Goal: Find specific page/section: Find specific page/section

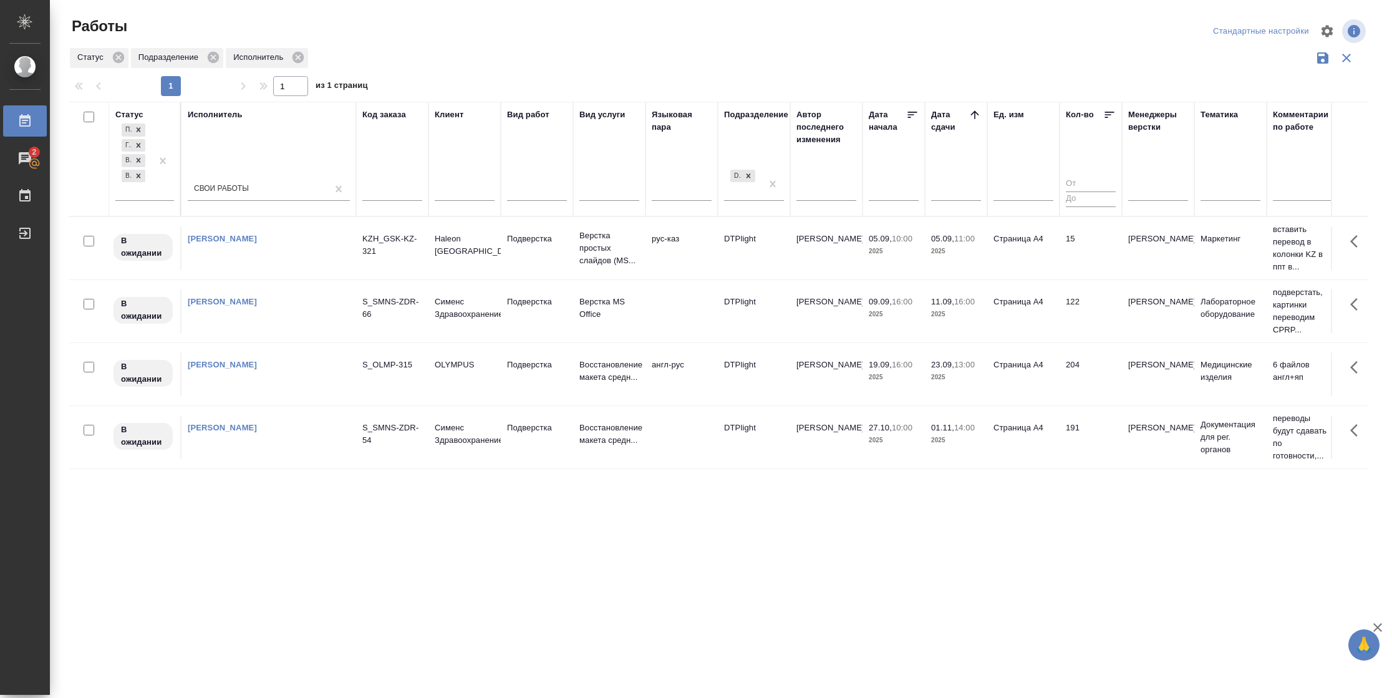
click at [674, 334] on tr "В ожидании Васильева Наталья Геннадьевна S_SMNS-ZDR-66 Сименс Здравоохранение П…" at bounding box center [1313, 311] width 2488 height 63
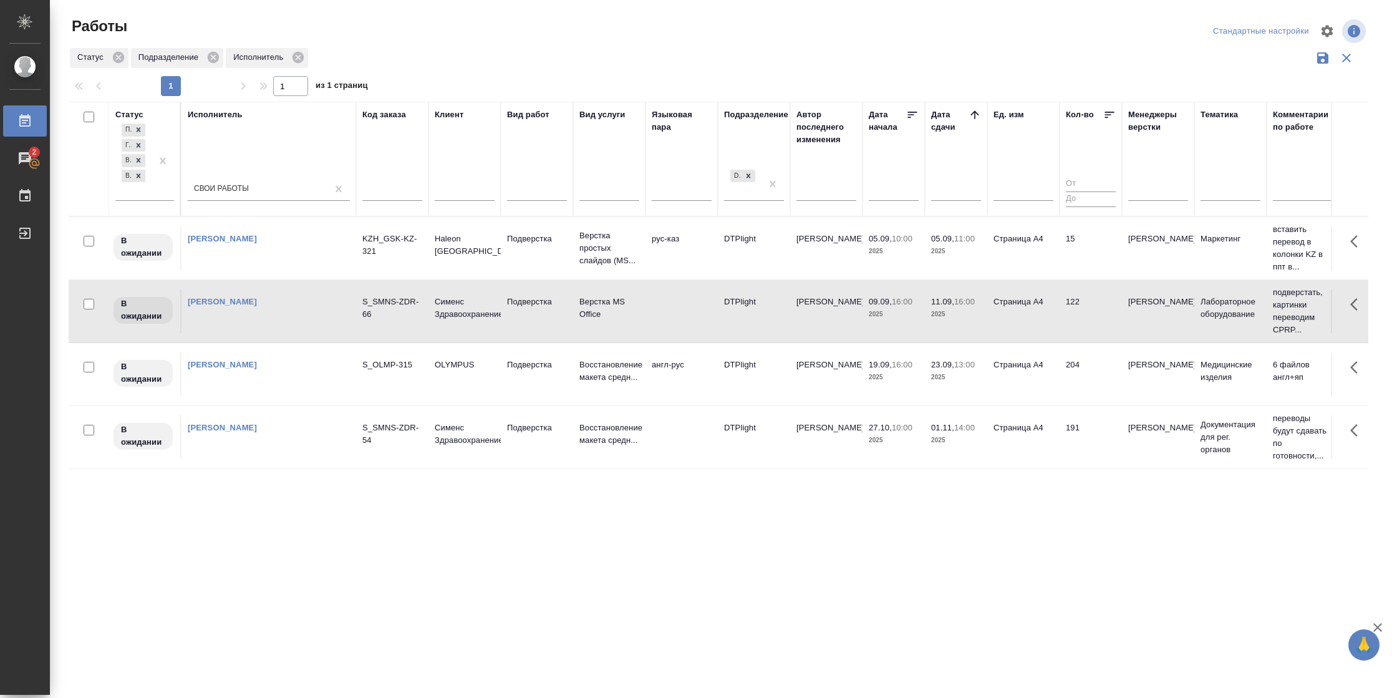
click at [674, 334] on tr "В ожидании Васильева Наталья Геннадьевна S_SMNS-ZDR-66 Сименс Здравоохранение П…" at bounding box center [1313, 311] width 2488 height 63
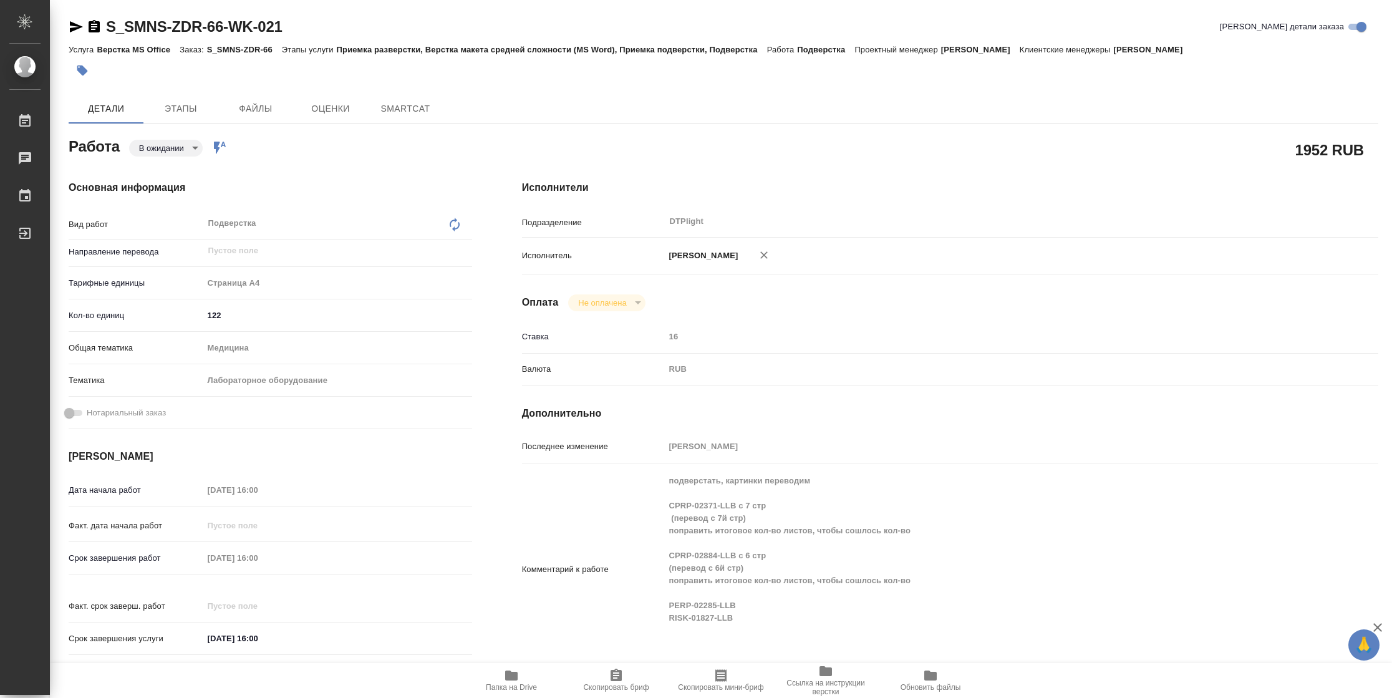
type textarea "x"
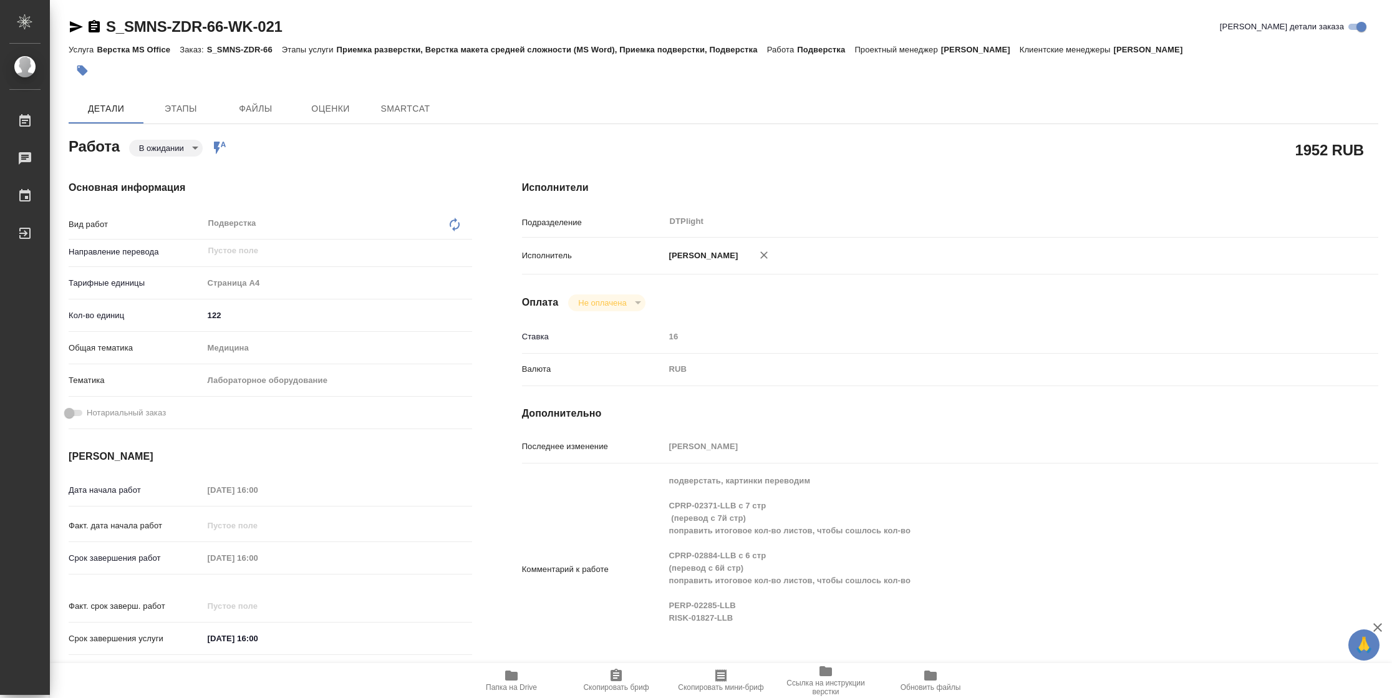
type textarea "x"
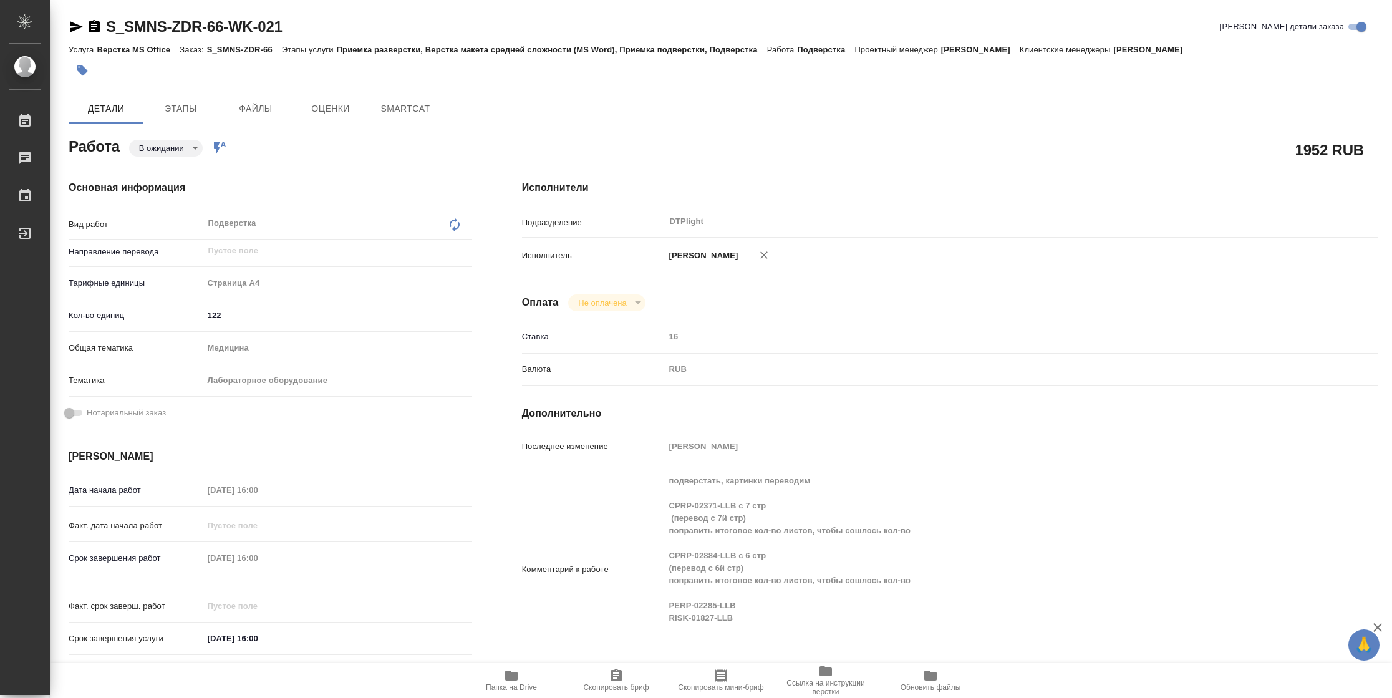
type textarea "x"
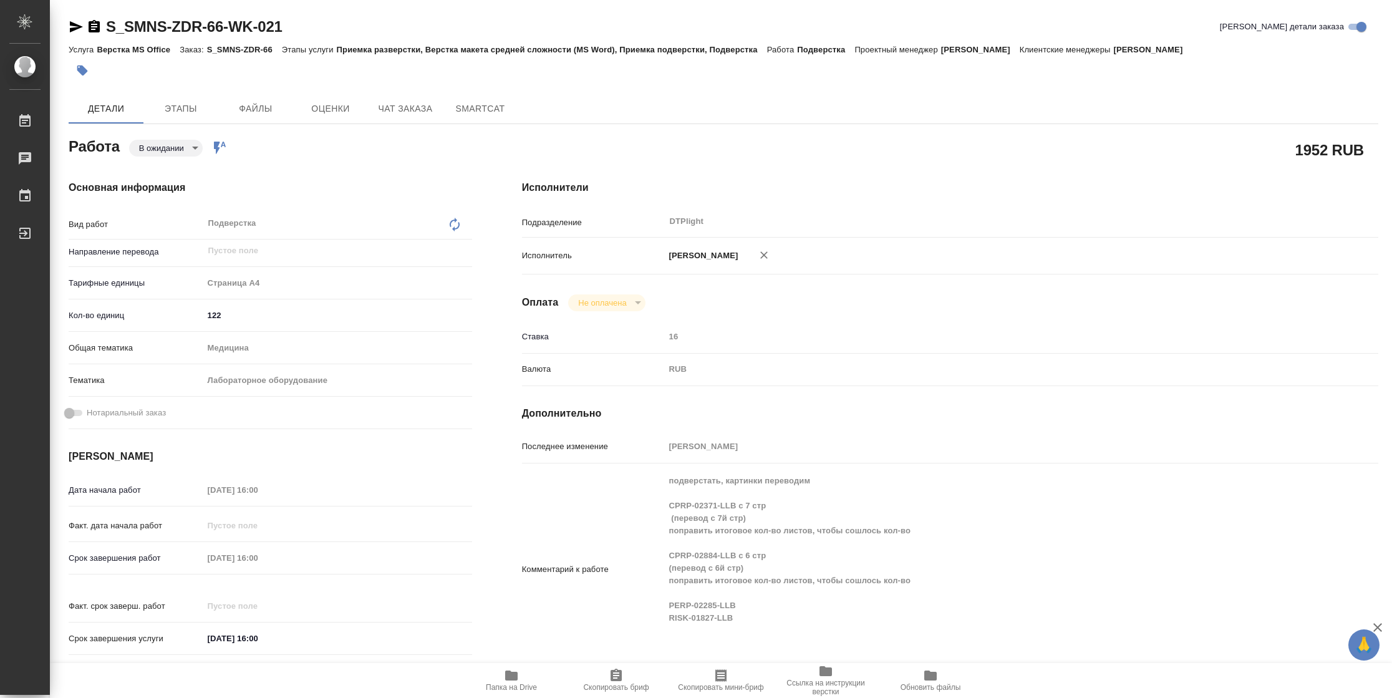
type textarea "x"
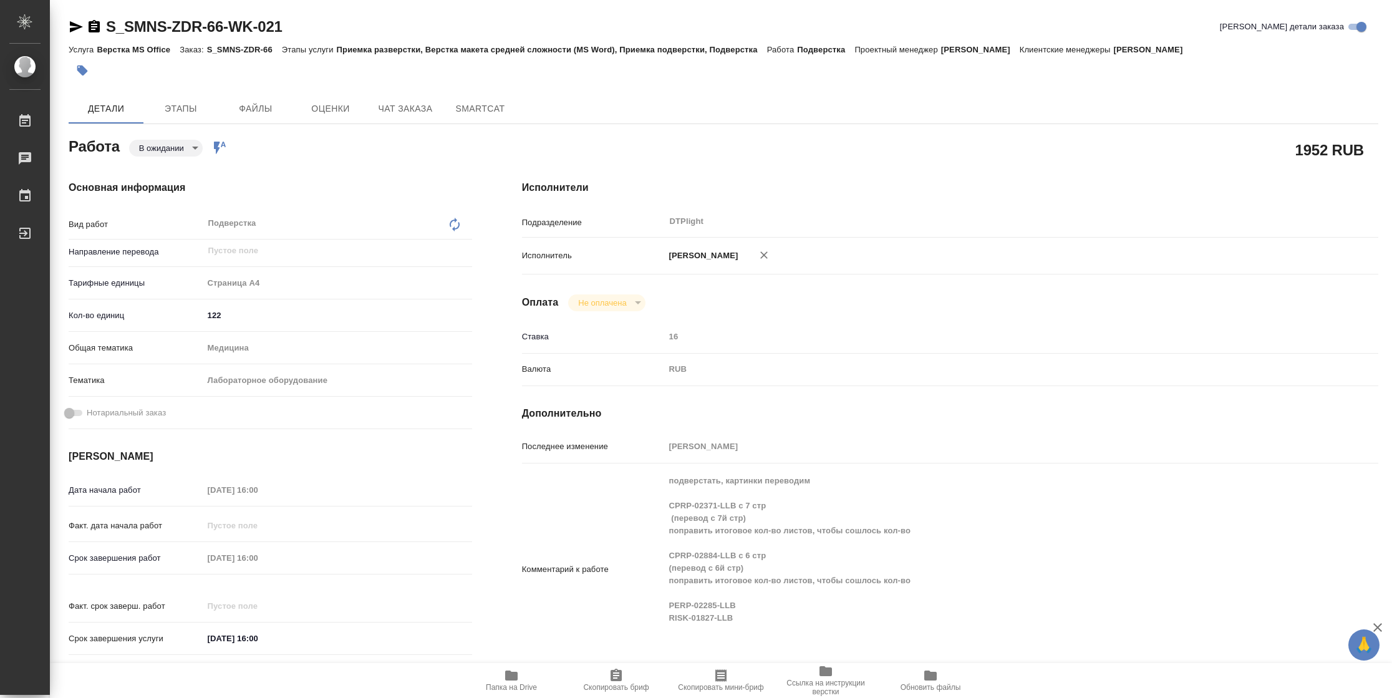
type textarea "x"
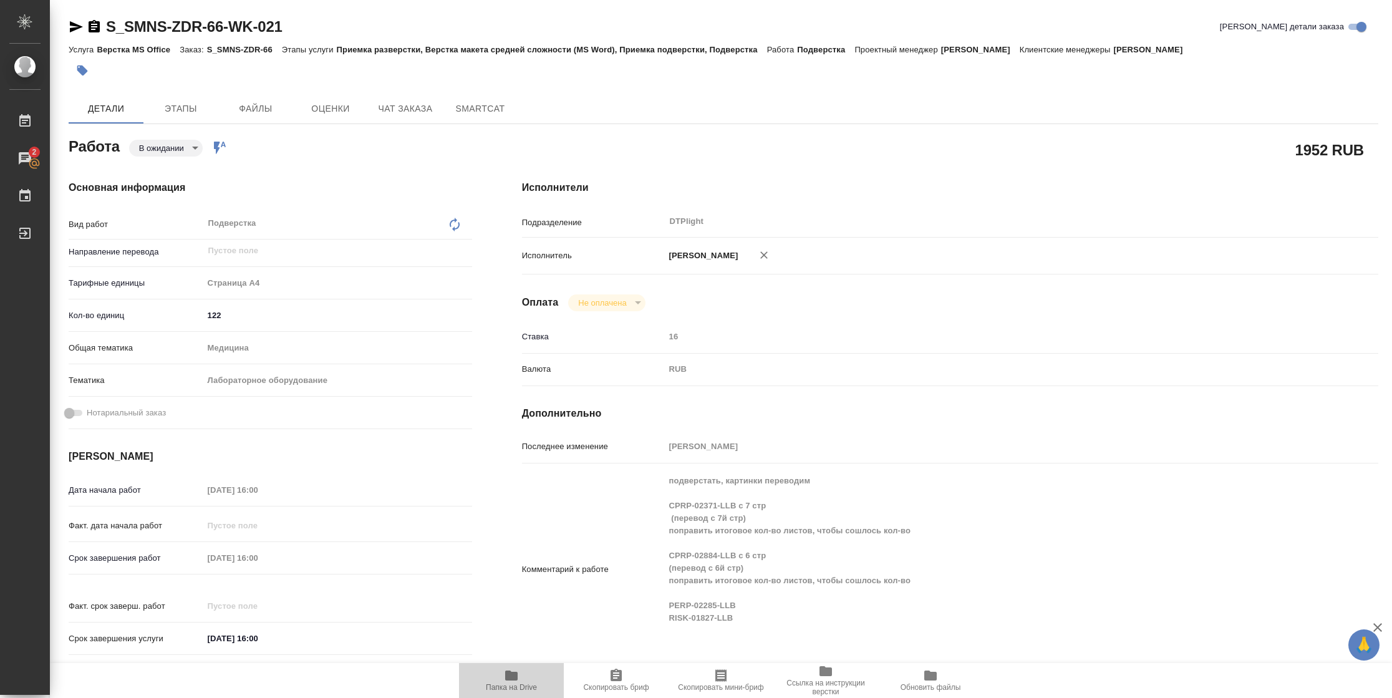
click at [521, 684] on span "Папка на Drive" at bounding box center [511, 687] width 51 height 9
